Goal: Task Accomplishment & Management: Use online tool/utility

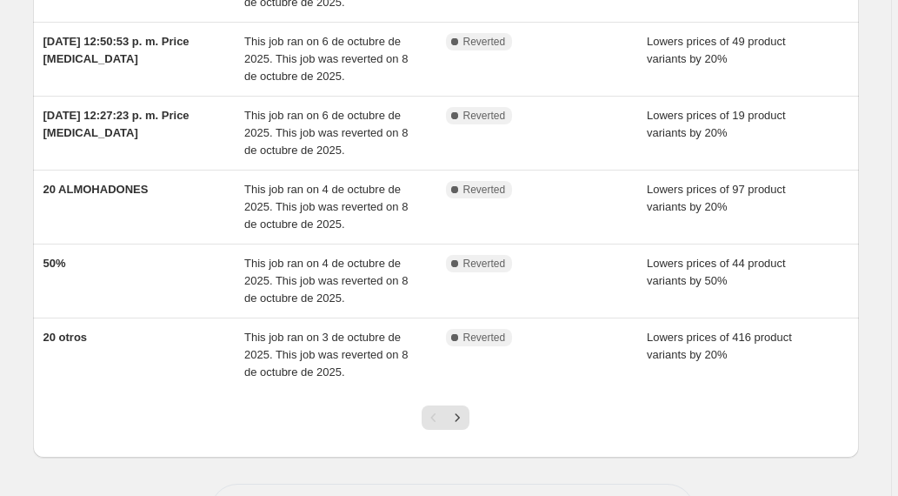
scroll to position [522, 0]
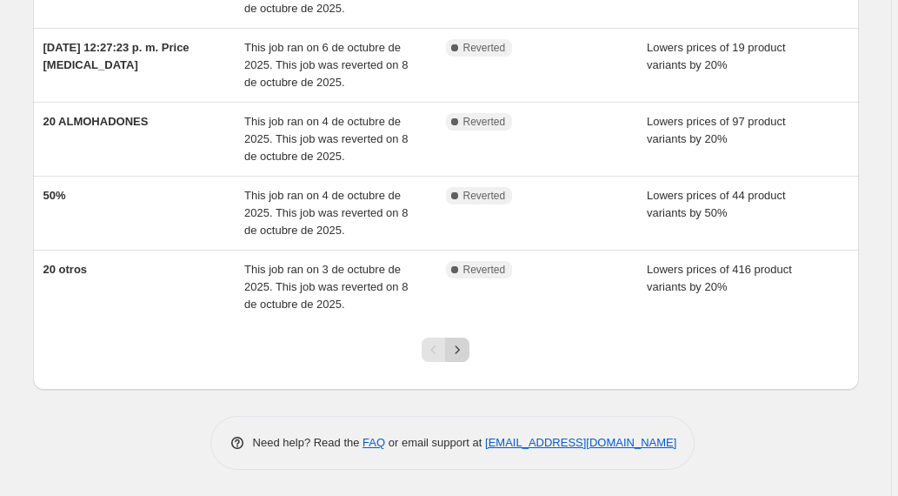
click at [458, 354] on icon "Next" at bounding box center [457, 349] width 17 height 17
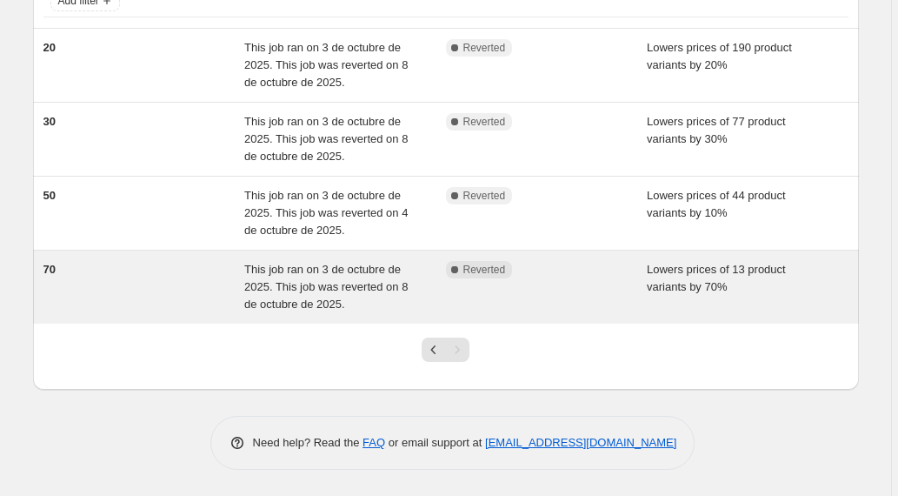
scroll to position [0, 0]
